Goal: Information Seeking & Learning: Learn about a topic

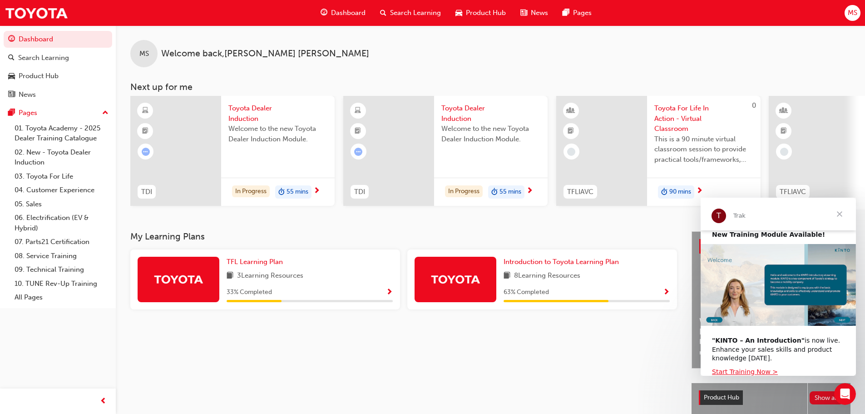
scroll to position [5, 0]
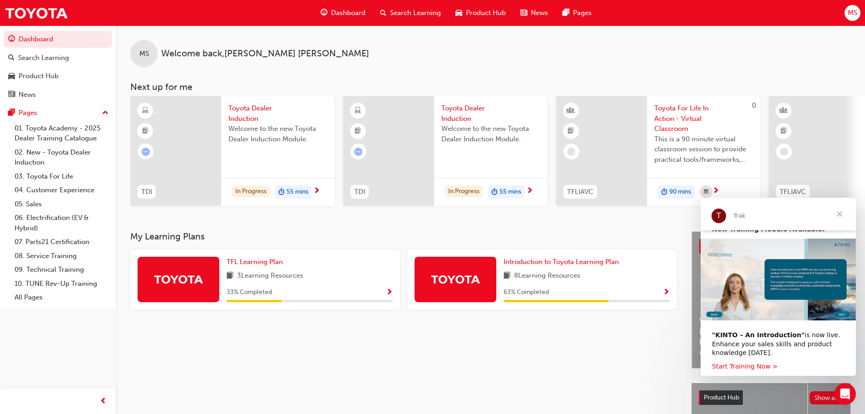
click at [746, 366] on link "Start Training Now >" at bounding box center [745, 366] width 66 height 7
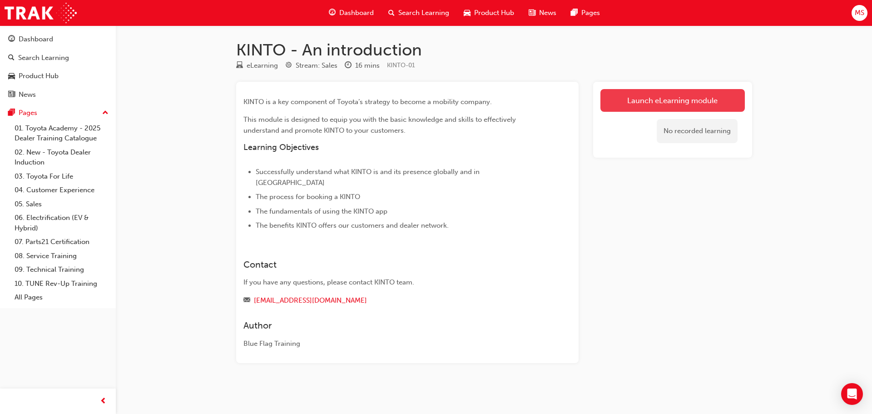
click at [656, 100] on link "Launch eLearning module" at bounding box center [673, 100] width 144 height 23
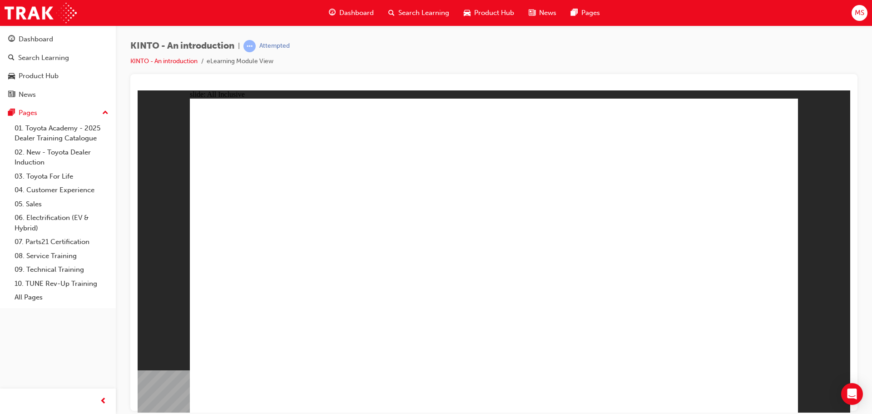
drag, startPoint x: 665, startPoint y: 383, endPoint x: 671, endPoint y: 383, distance: 6.4
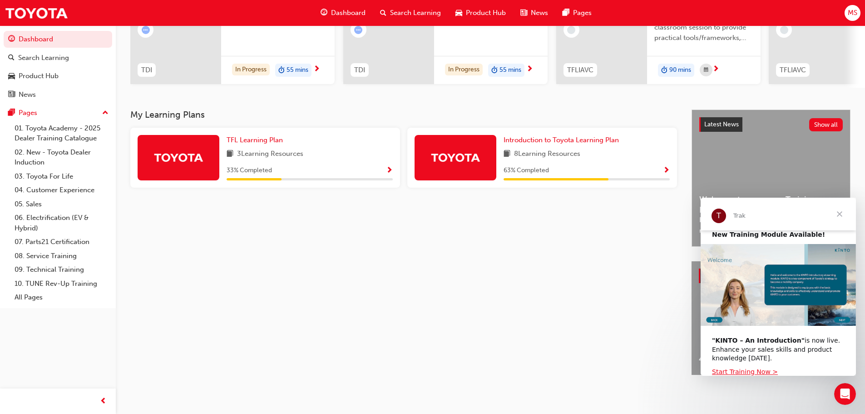
scroll to position [5, 0]
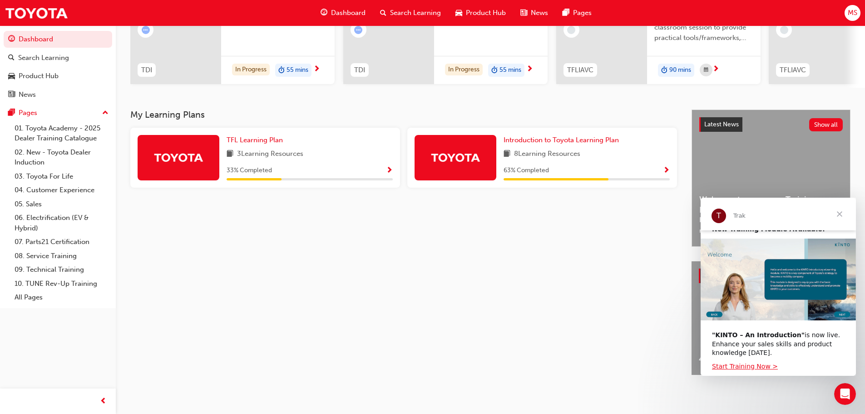
click at [843, 216] on span "Close" at bounding box center [840, 214] width 33 height 33
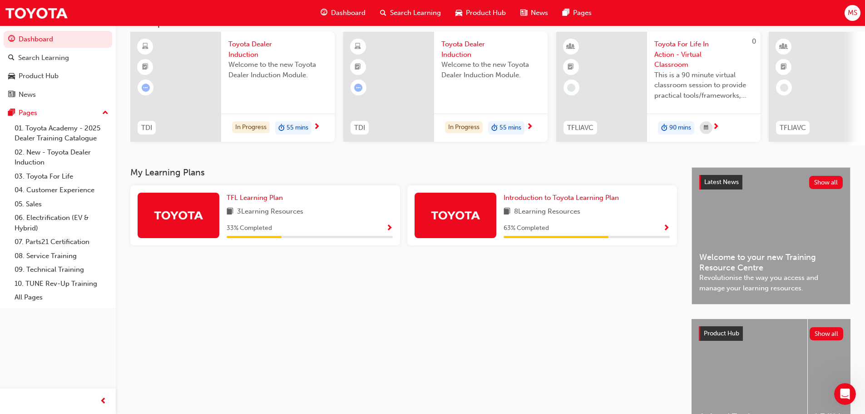
scroll to position [0, 0]
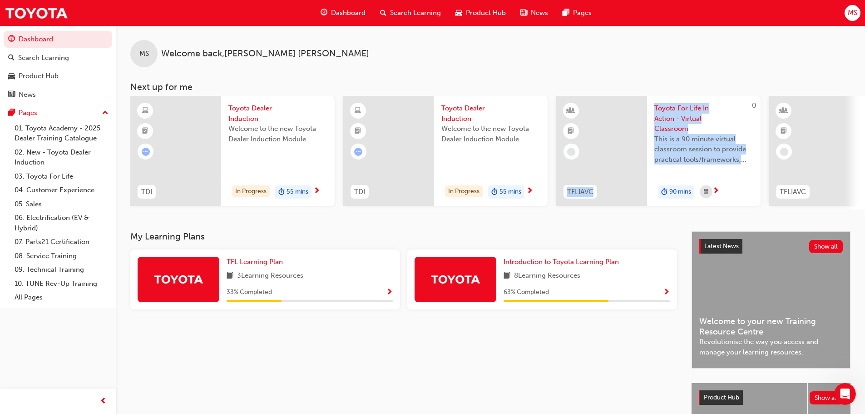
drag, startPoint x: 623, startPoint y: 213, endPoint x: 669, endPoint y: 214, distance: 45.5
click at [673, 214] on div "MS Welcome back , [PERSON_NAME] Next up for me TDI Toyota Dealer Induction Welc…" at bounding box center [491, 128] width 750 height 206
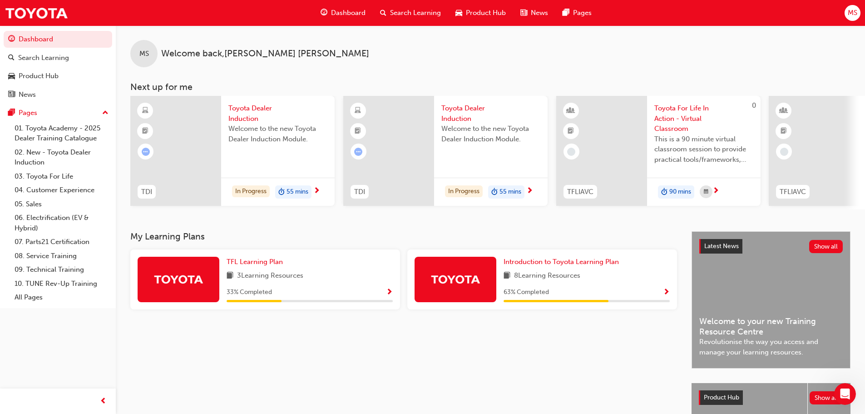
click at [536, 231] on div "MS Welcome back , [PERSON_NAME] Next up for me TDI Toyota Dealer Induction Welc…" at bounding box center [491, 128] width 750 height 206
